Goal: Task Accomplishment & Management: Manage account settings

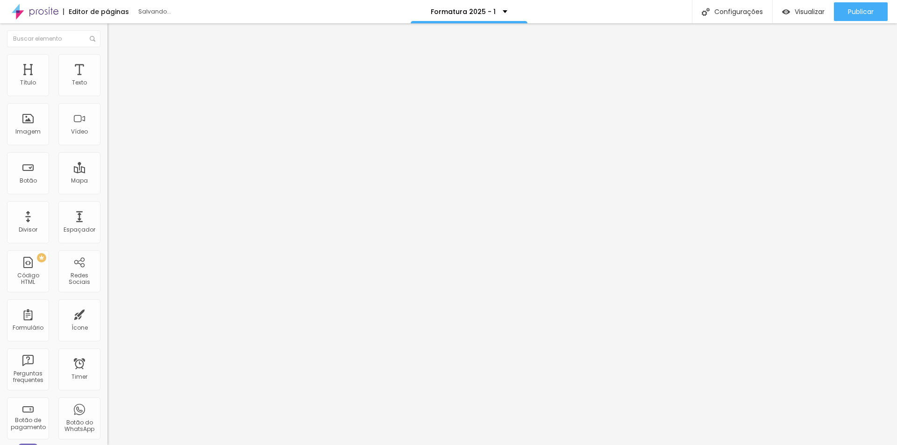
click at [107, 58] on li "Estilo" at bounding box center [160, 58] width 107 height 9
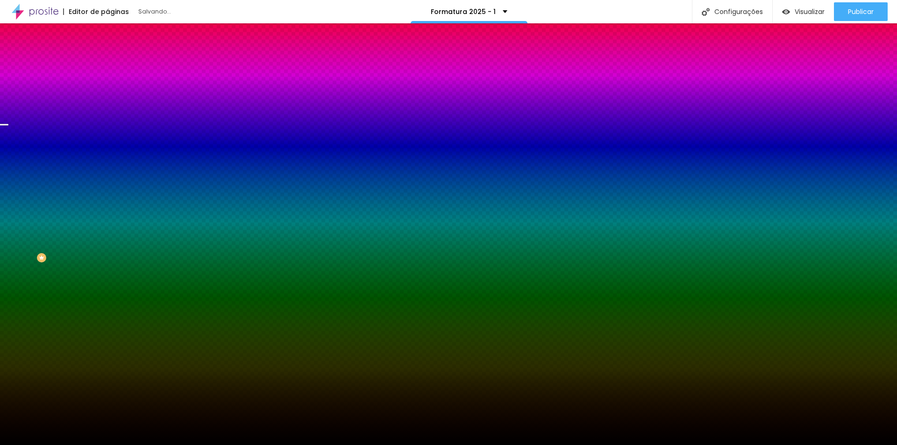
click at [107, 86] on span "Trocar imagem" at bounding box center [132, 82] width 51 height 8
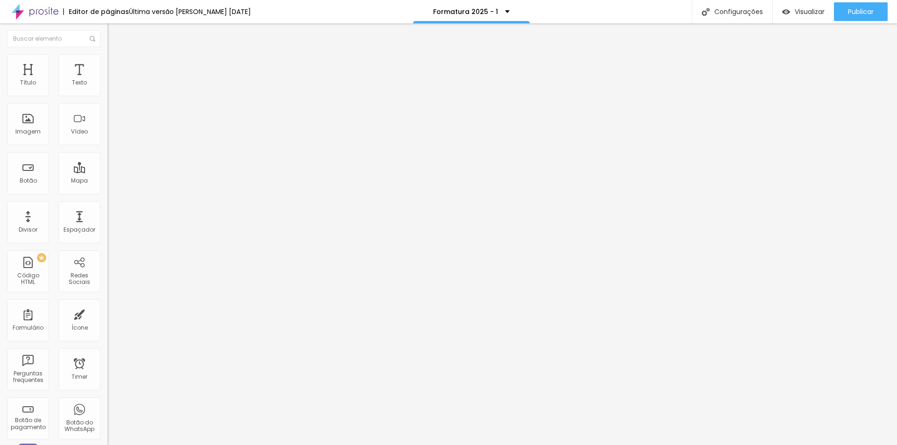
click at [107, 58] on img at bounding box center [111, 58] width 8 height 8
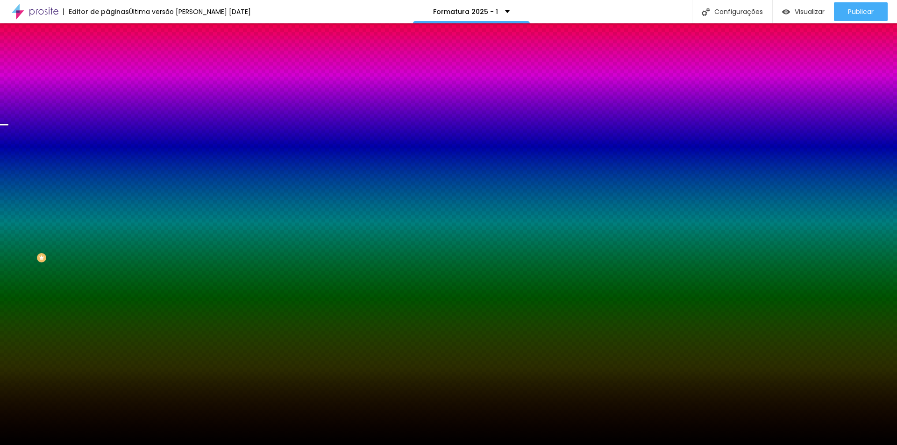
click at [107, 86] on span "Trocar imagem" at bounding box center [132, 82] width 51 height 8
